Goal: Find specific page/section: Find specific page/section

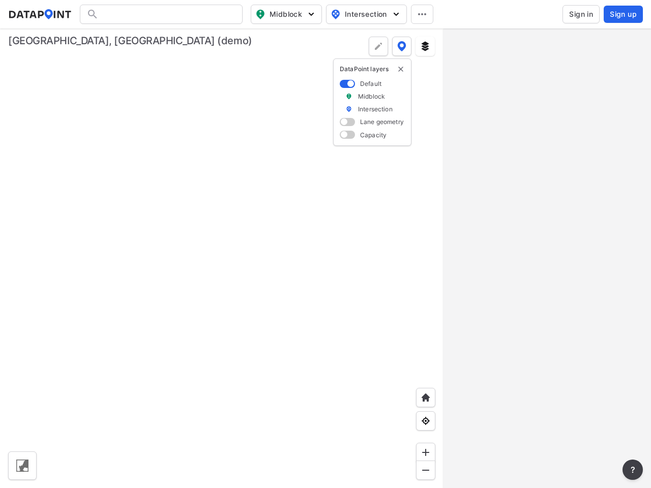
click at [325, 244] on div at bounding box center [221, 258] width 443 height 460
click at [286, 14] on span "Midblock" at bounding box center [285, 14] width 60 height 12
click at [366, 14] on span "Intersection" at bounding box center [365, 14] width 70 height 12
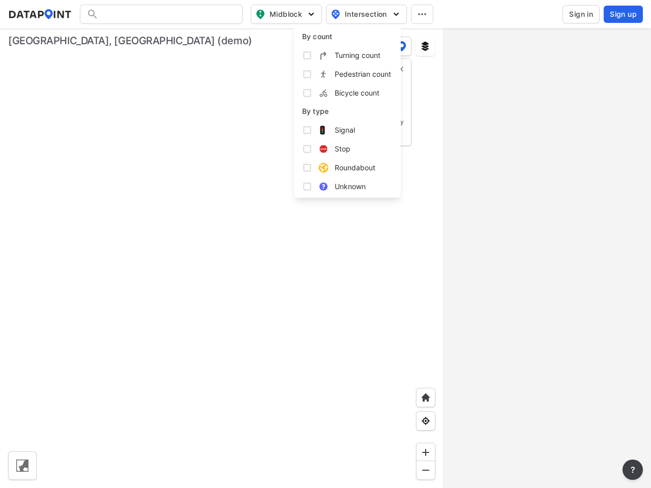
click at [422, 14] on icon at bounding box center [422, 14] width 8 height 2
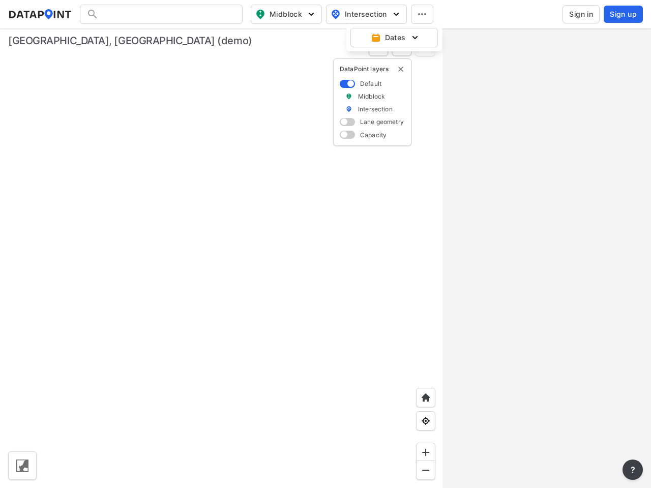
click at [401, 69] on img "delete" at bounding box center [400, 69] width 8 height 8
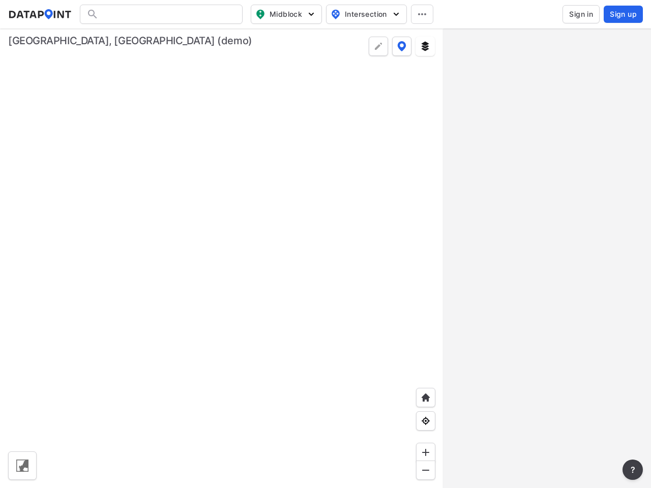
click at [22, 466] on div at bounding box center [22, 465] width 24 height 24
click at [425, 397] on img at bounding box center [425, 397] width 10 height 10
click at [425, 421] on img at bounding box center [425, 421] width 10 height 10
click at [425, 452] on img at bounding box center [425, 452] width 10 height 10
click at [425, 470] on img at bounding box center [425, 470] width 10 height 10
